Goal: Find specific page/section: Find specific page/section

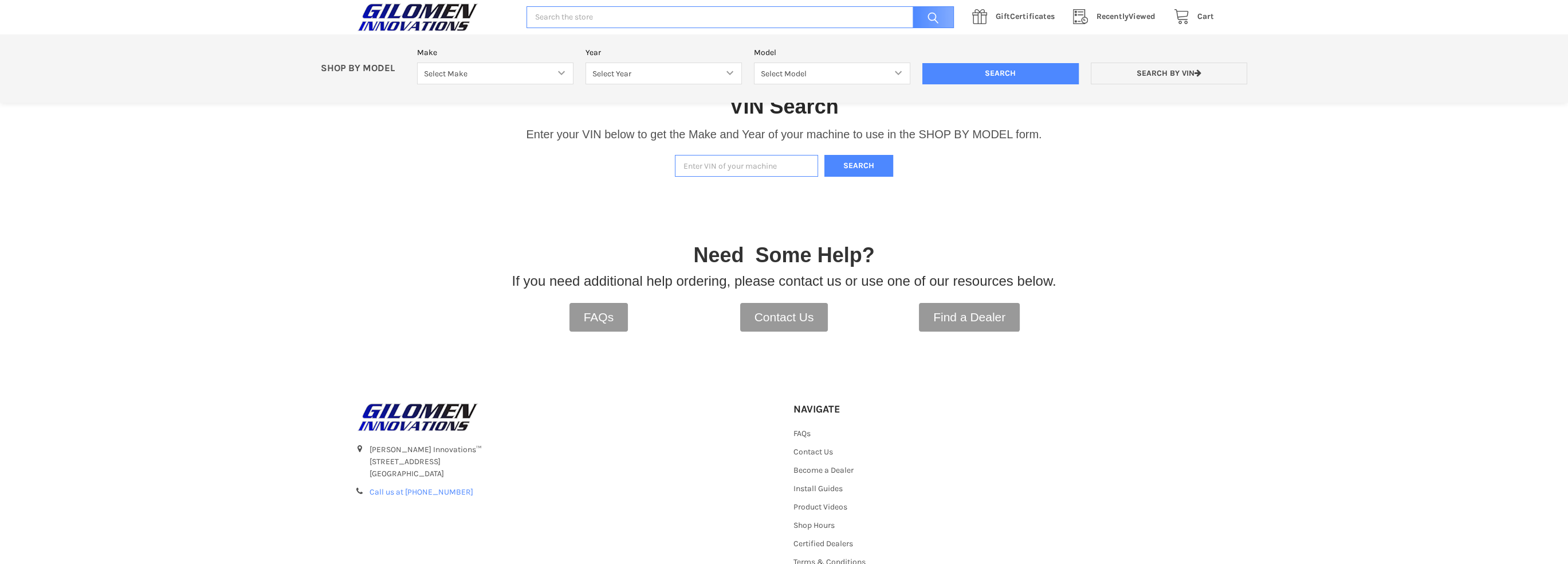
click at [772, 160] on input "Enter VIN of your machine" at bounding box center [747, 166] width 143 height 22
paste input "[US_VEHICLE_IDENTIFICATION_NUMBER]"
type input "[US_VEHICLE_IDENTIFICATION_NUMBER]"
click at [853, 164] on button "Search" at bounding box center [858, 166] width 69 height 22
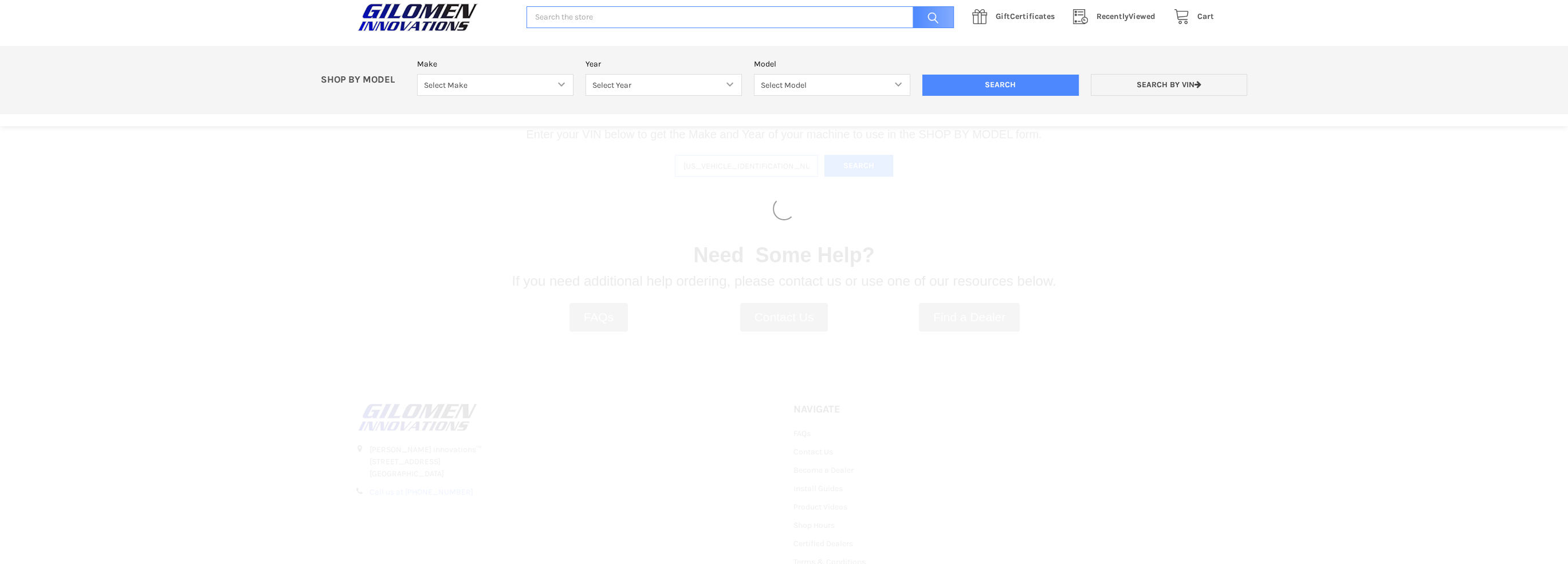
select select "330"
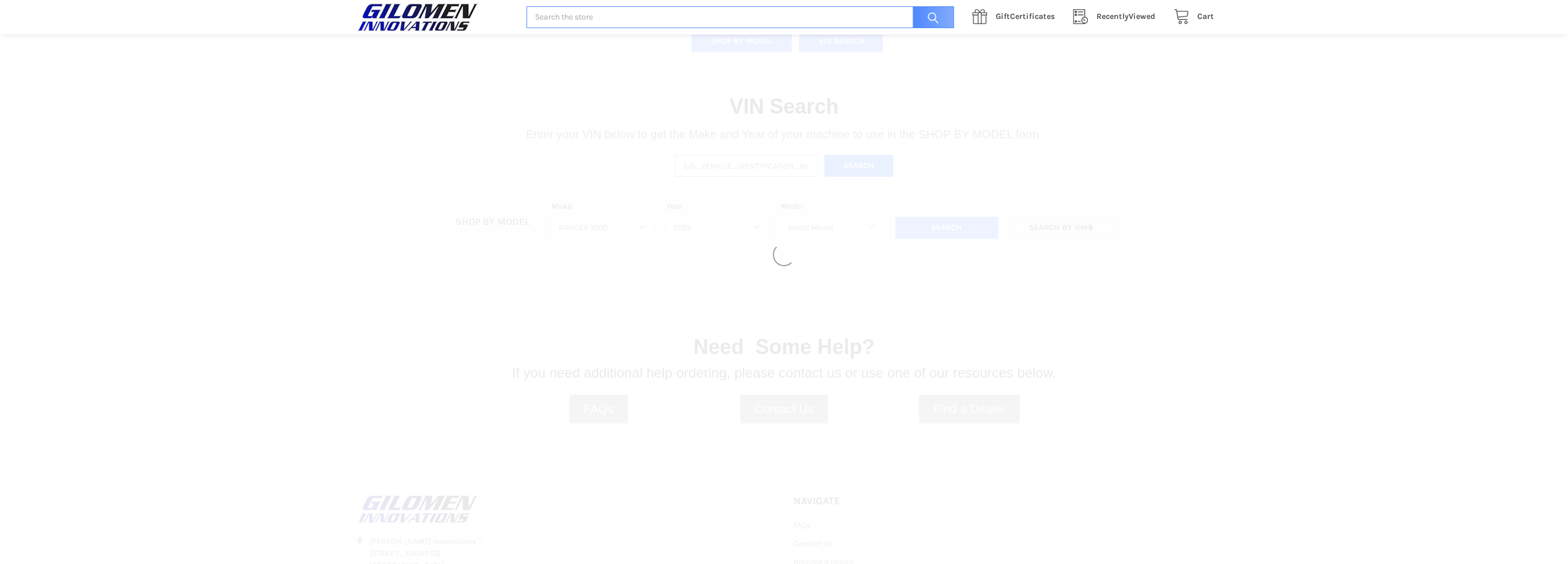
select select "664"
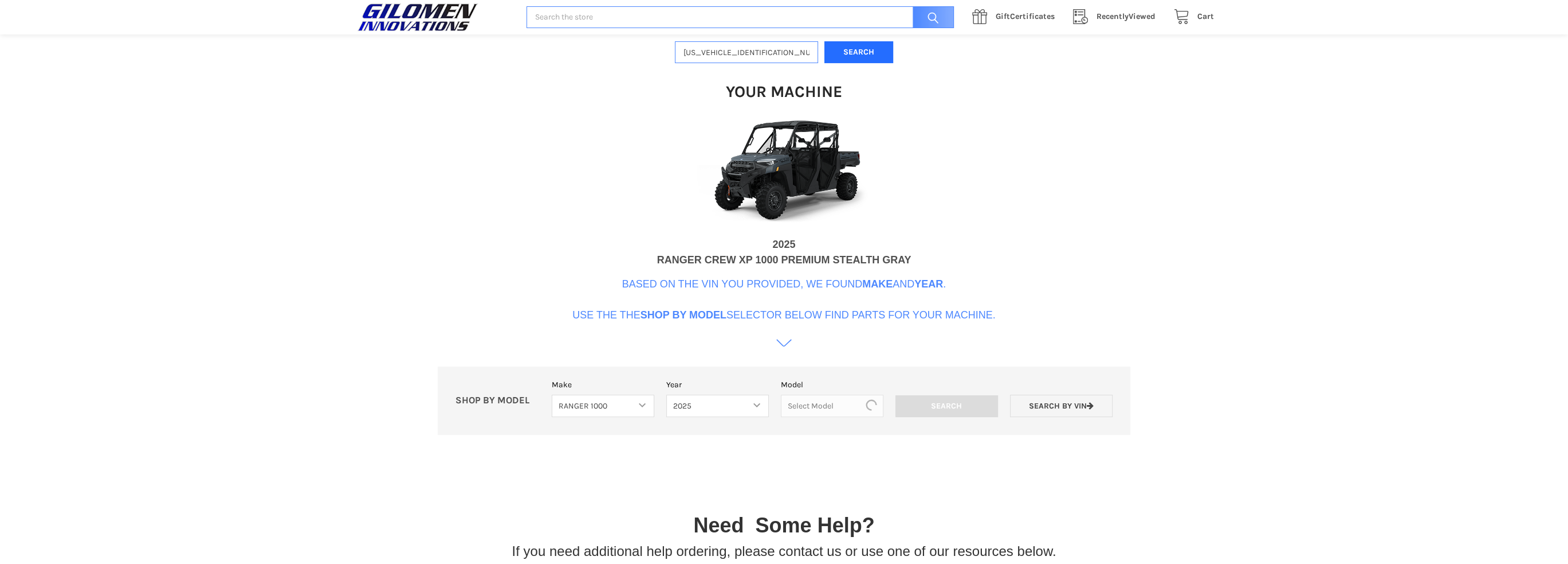
scroll to position [351, 0]
click at [837, 404] on select "Select Model Ranger 1000 Basic 61 HP SOHC Ranger 1000 Crew Basic 61 HP SOHC Ran…" at bounding box center [832, 406] width 126 height 22
select select "668"
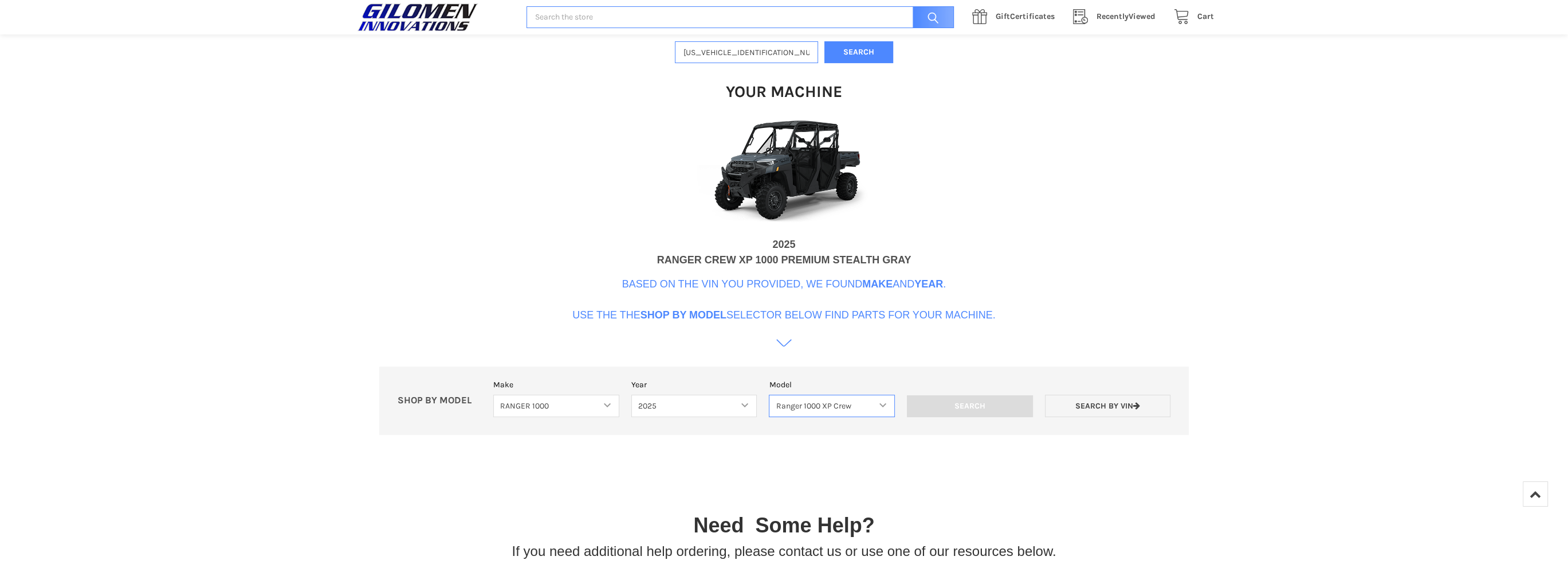
click at [769, 395] on select "Select Model Ranger 1000 Basic 61 HP SOHC Ranger 1000 Crew Basic 61 HP SOHC Ran…" at bounding box center [832, 406] width 126 height 22
click at [976, 408] on input "Search" at bounding box center [970, 406] width 126 height 22
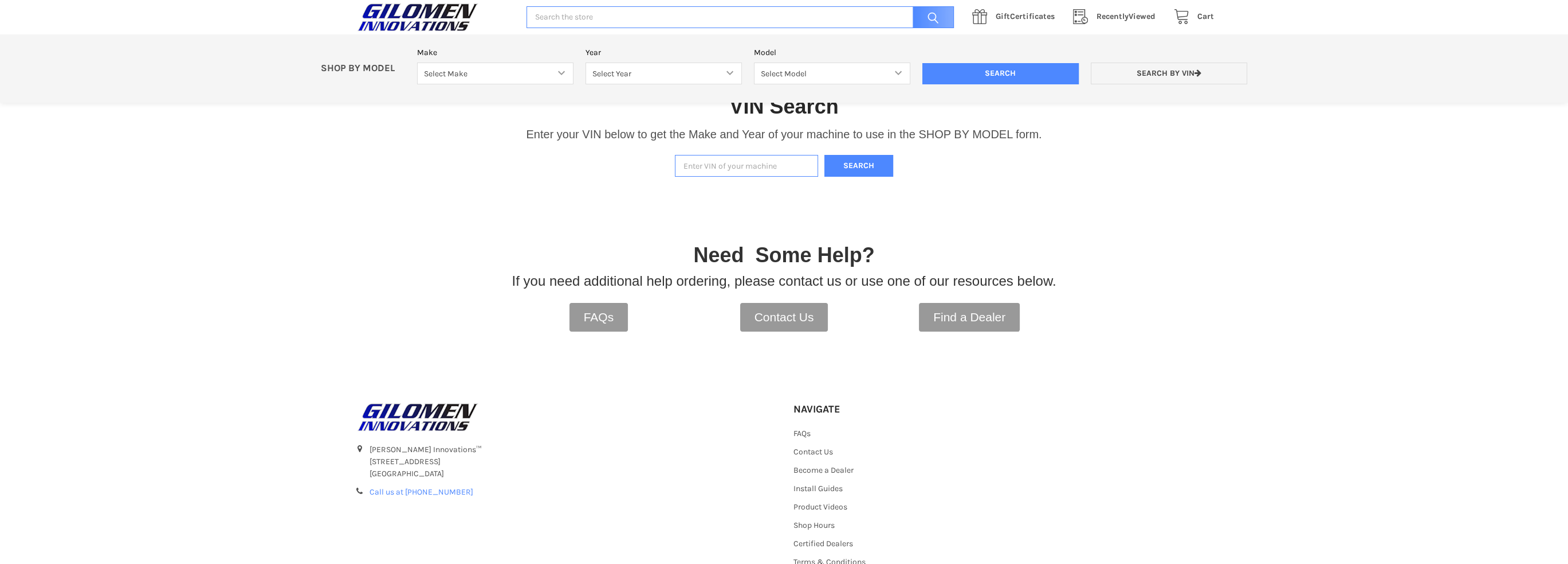
click at [782, 157] on input "Enter VIN of your machine" at bounding box center [747, 166] width 143 height 22
type input "[US_VEHICLE_IDENTIFICATION_NUMBER]"
click at [844, 164] on button "Search" at bounding box center [858, 166] width 69 height 22
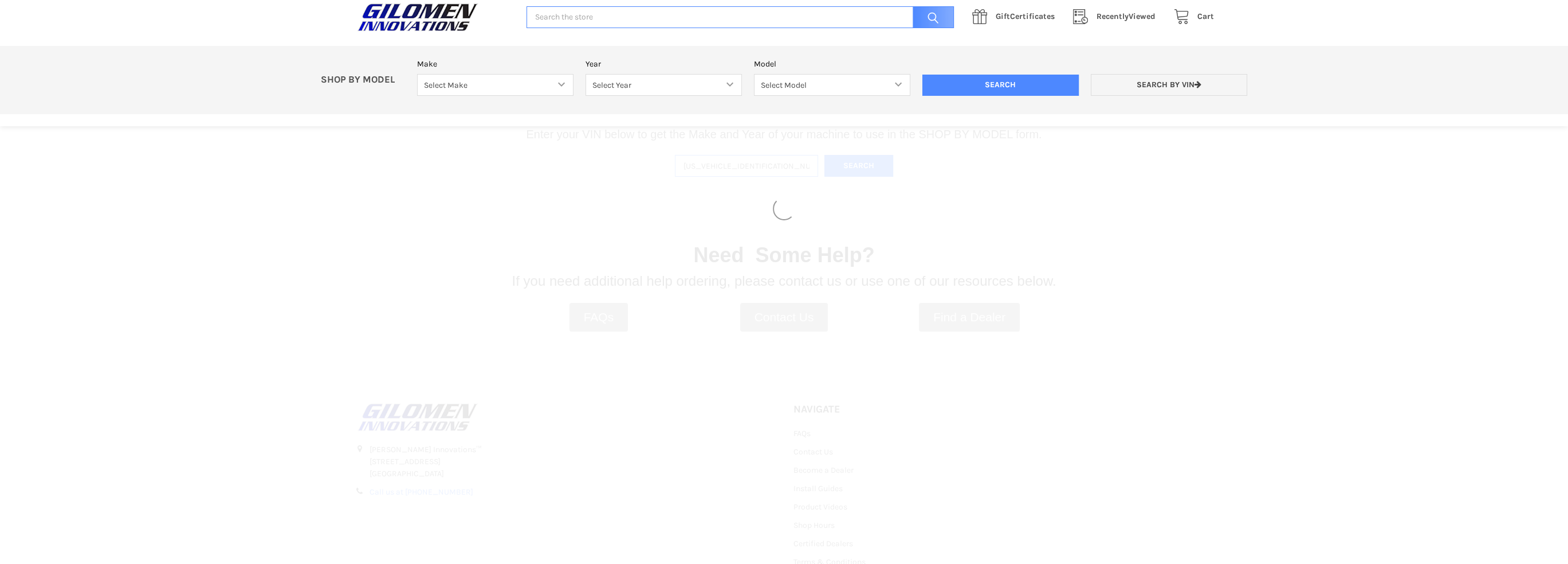
select select "330"
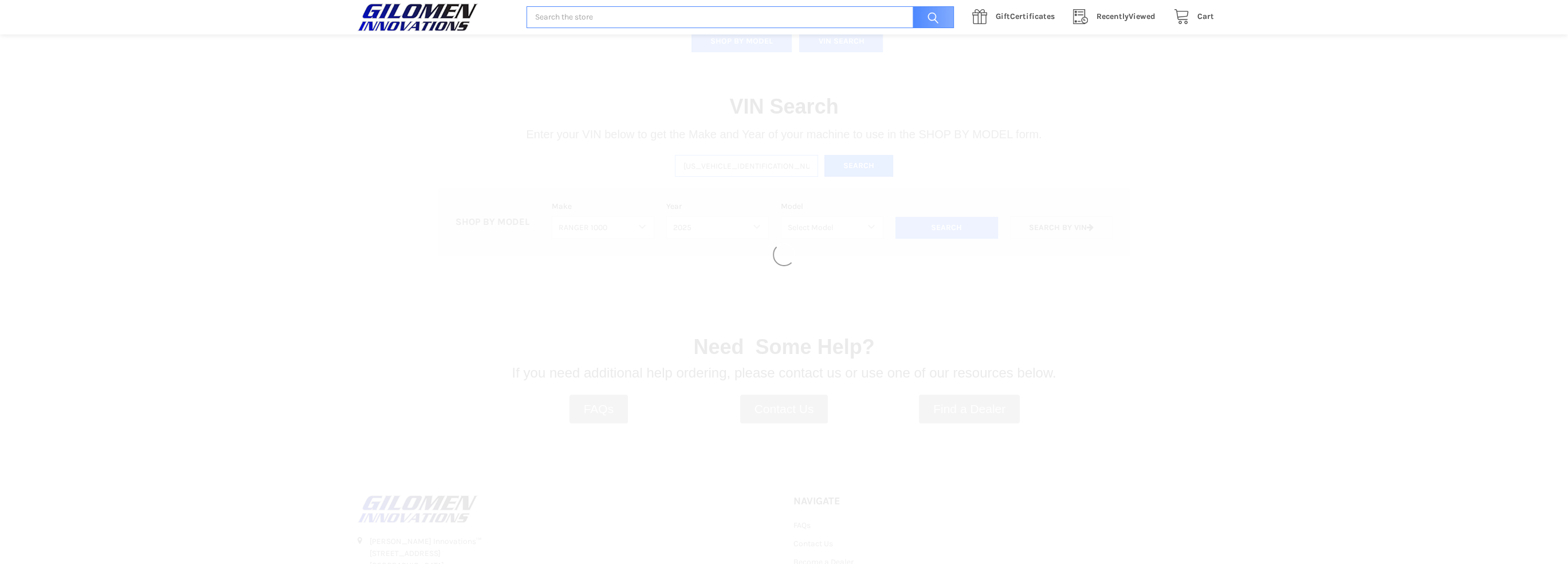
select select "664"
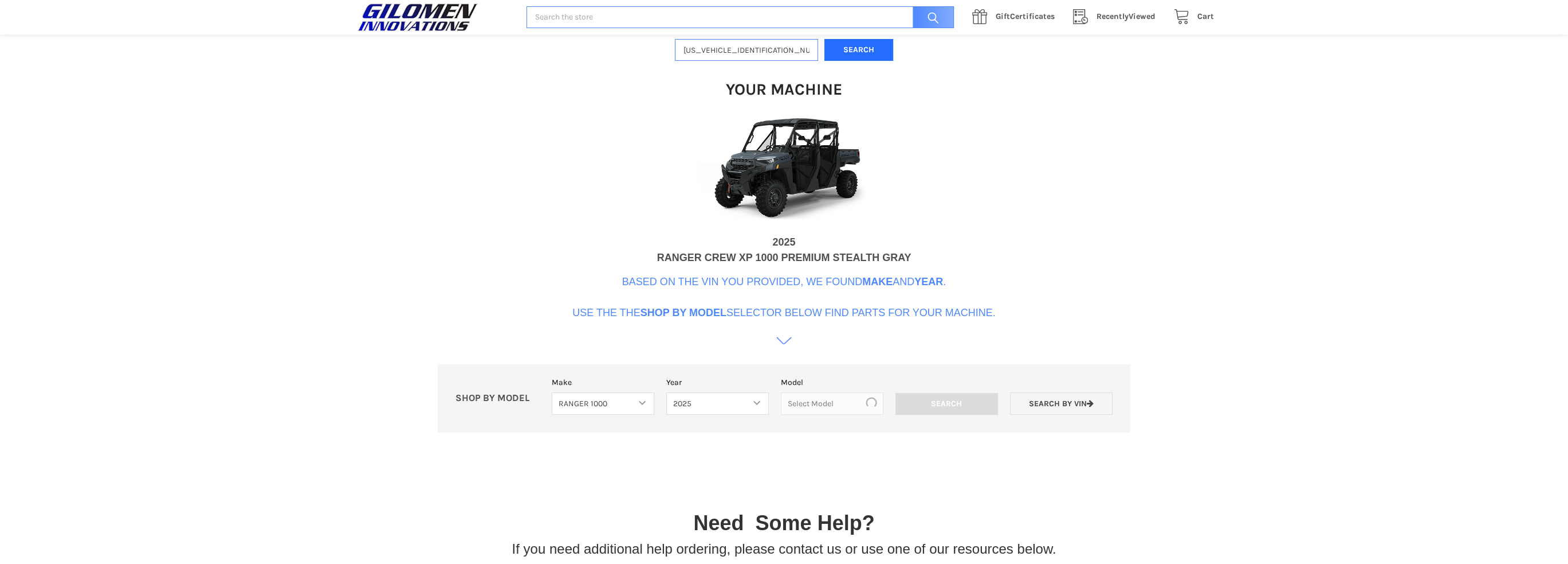
scroll to position [351, 0]
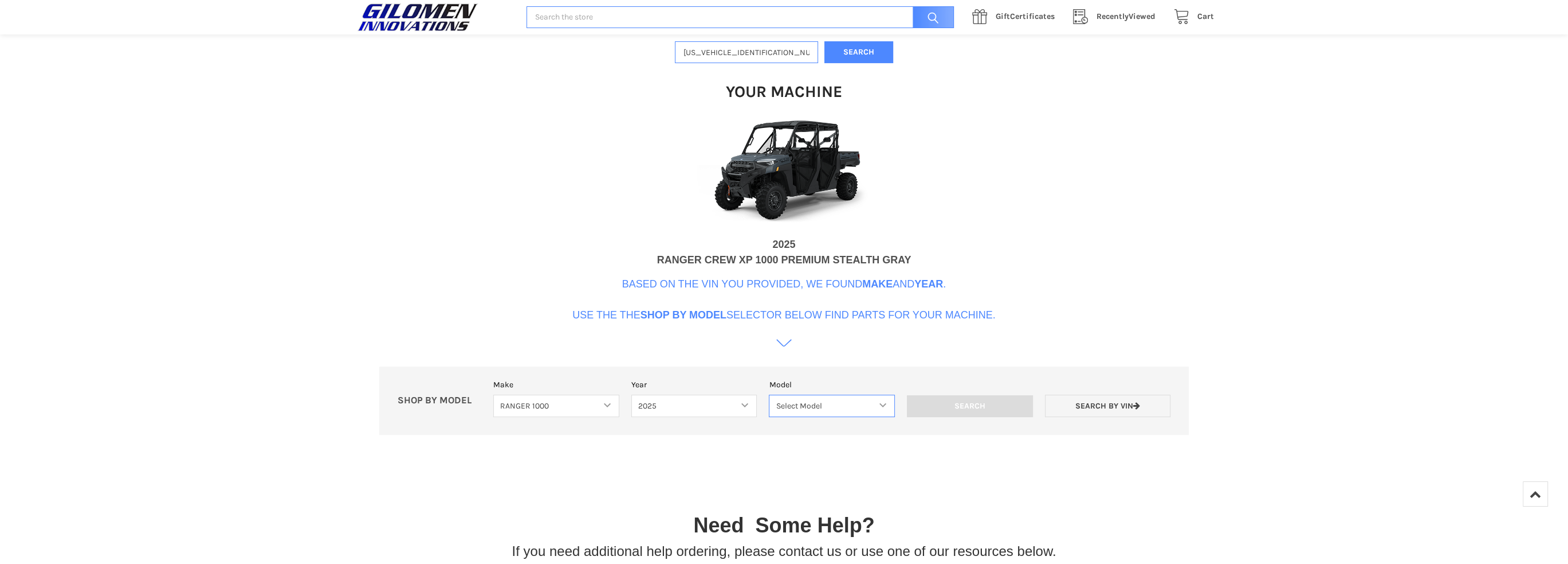
click at [882, 407] on select "Select Model Ranger 1000 Basic 61 HP SOHC Ranger 1000 Crew Basic 61 HP SOHC Ran…" at bounding box center [832, 406] width 126 height 22
select select "668"
click at [769, 395] on select "Select Model Ranger 1000 Basic 61 HP SOHC Ranger 1000 Crew Basic 61 HP SOHC Ran…" at bounding box center [832, 406] width 126 height 22
click at [927, 401] on input "Search" at bounding box center [970, 406] width 126 height 22
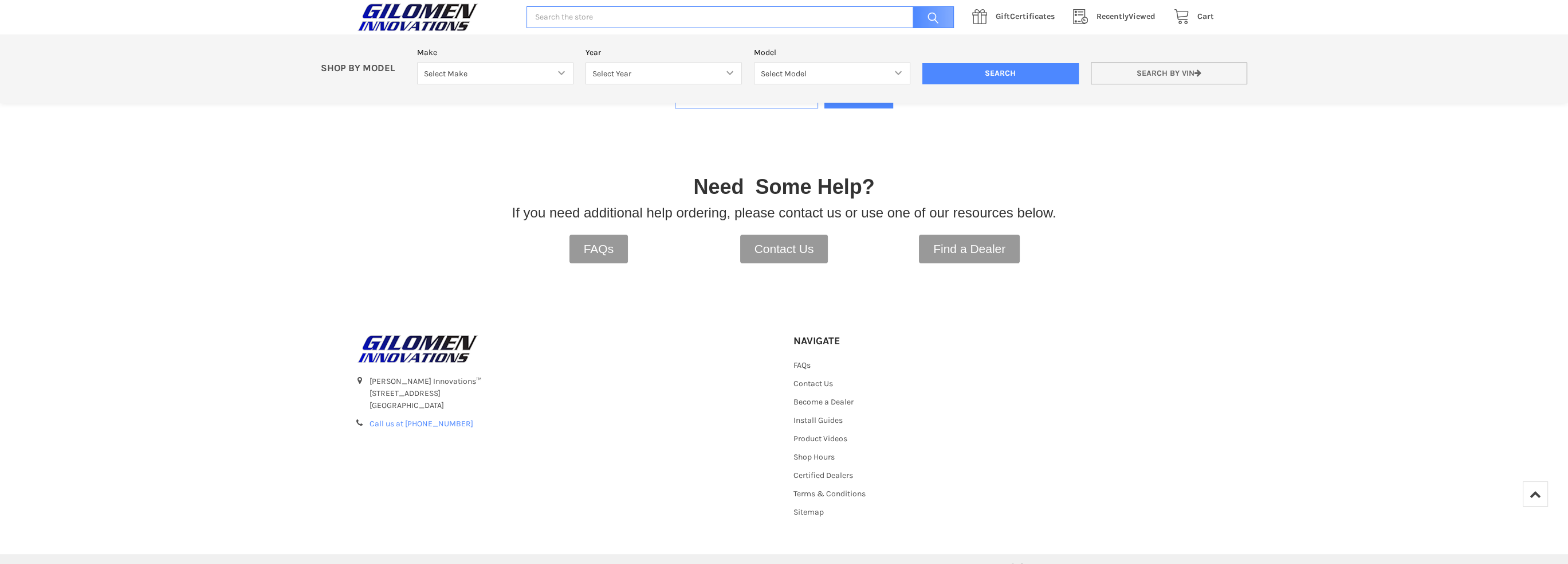
click at [1205, 71] on link "Search by VIN" at bounding box center [1169, 74] width 157 height 22
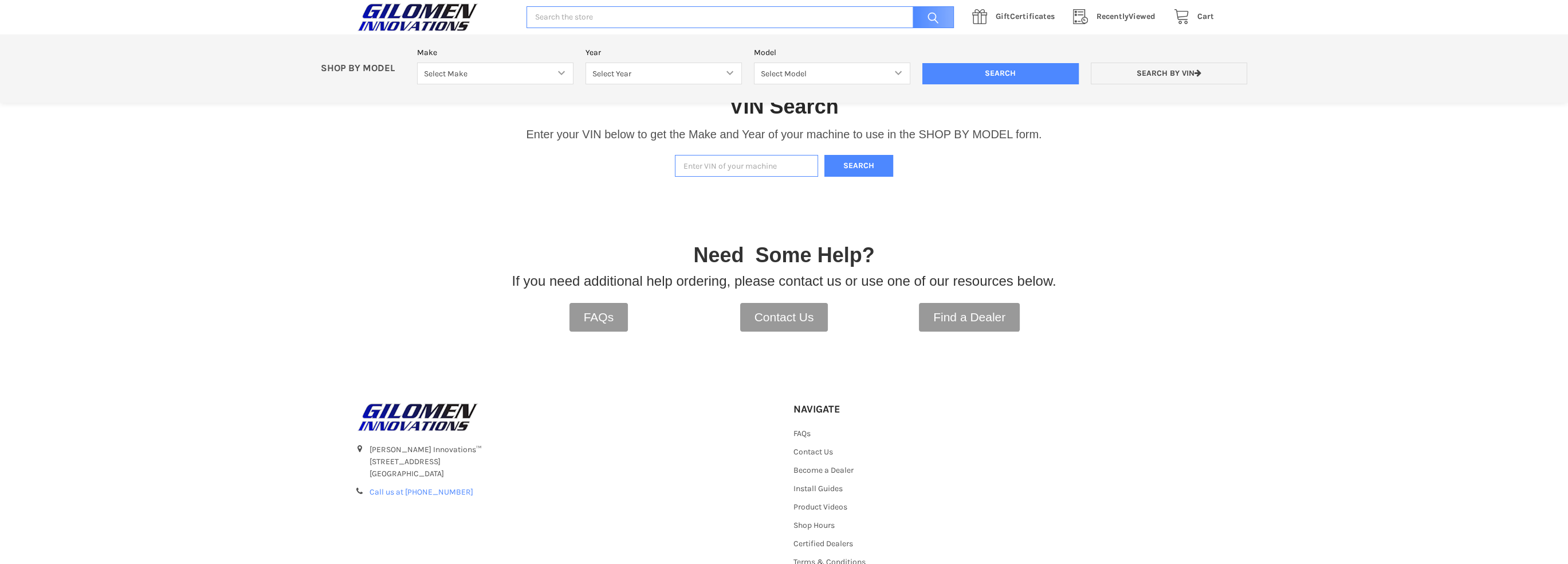
click at [763, 164] on input "Enter VIN of your machine" at bounding box center [747, 166] width 143 height 22
type input "[US_VEHICLE_IDENTIFICATION_NUMBER]"
drag, startPoint x: 766, startPoint y: 166, endPoint x: 647, endPoint y: 153, distance: 119.7
click at [647, 154] on div "VIN Search Enter your VIN below to get the Make and Year of your machine to use…" at bounding box center [784, 123] width 1568 height 119
